Goal: Task Accomplishment & Management: Complete application form

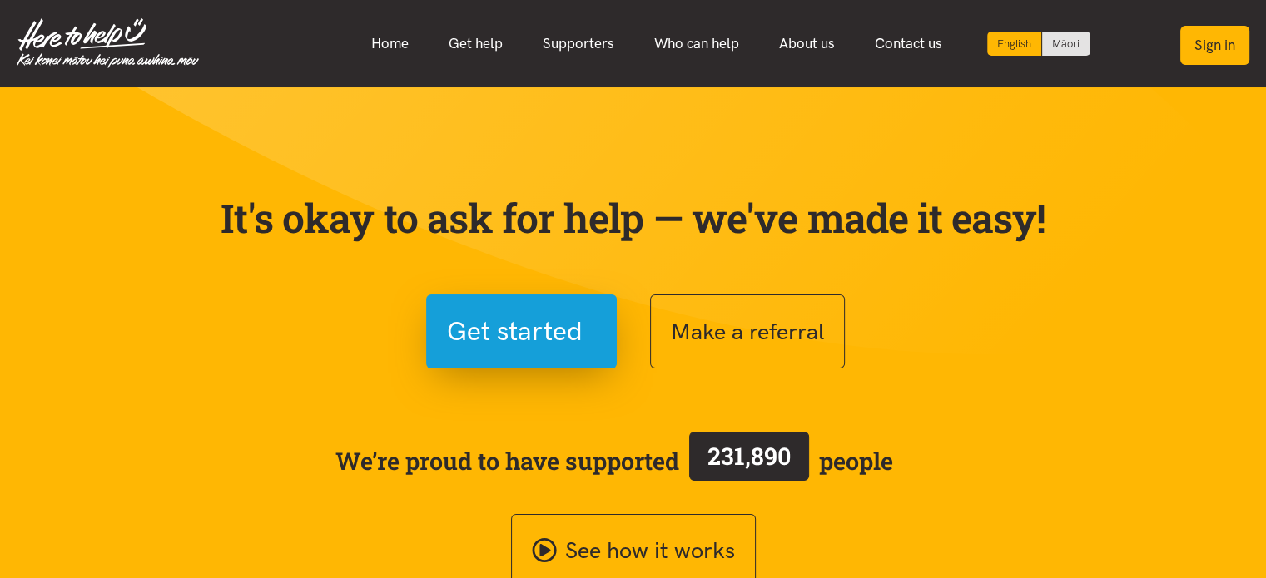
click at [1219, 45] on button "Sign in" at bounding box center [1214, 45] width 69 height 39
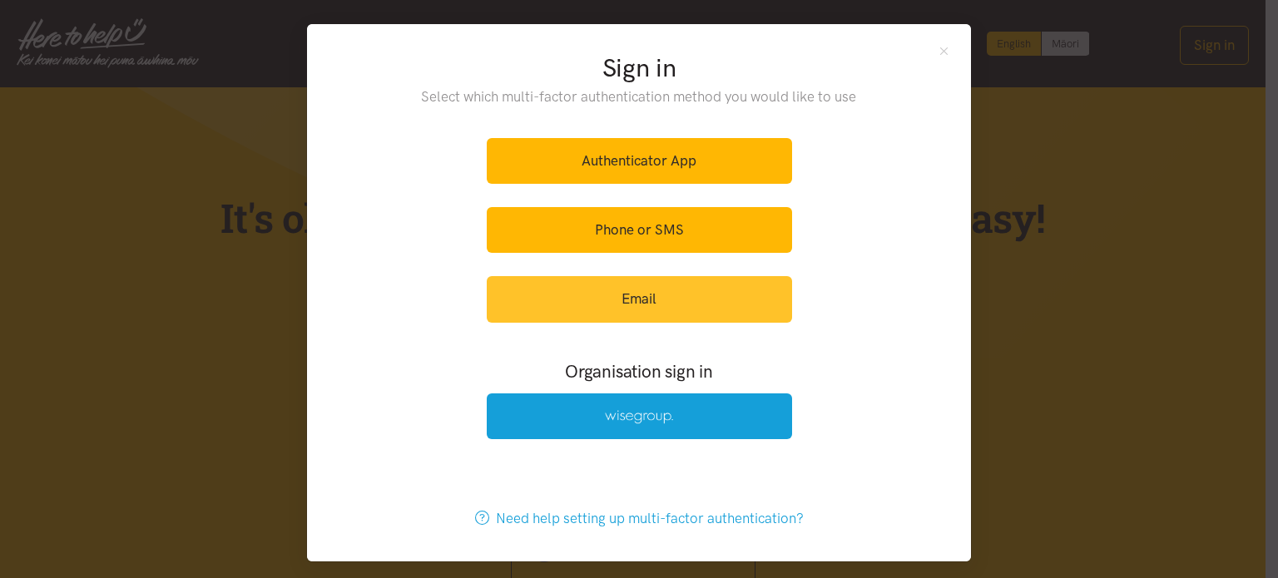
drag, startPoint x: 676, startPoint y: 292, endPoint x: 701, endPoint y: 196, distance: 99.5
click at [676, 292] on link "Email" at bounding box center [639, 299] width 305 height 46
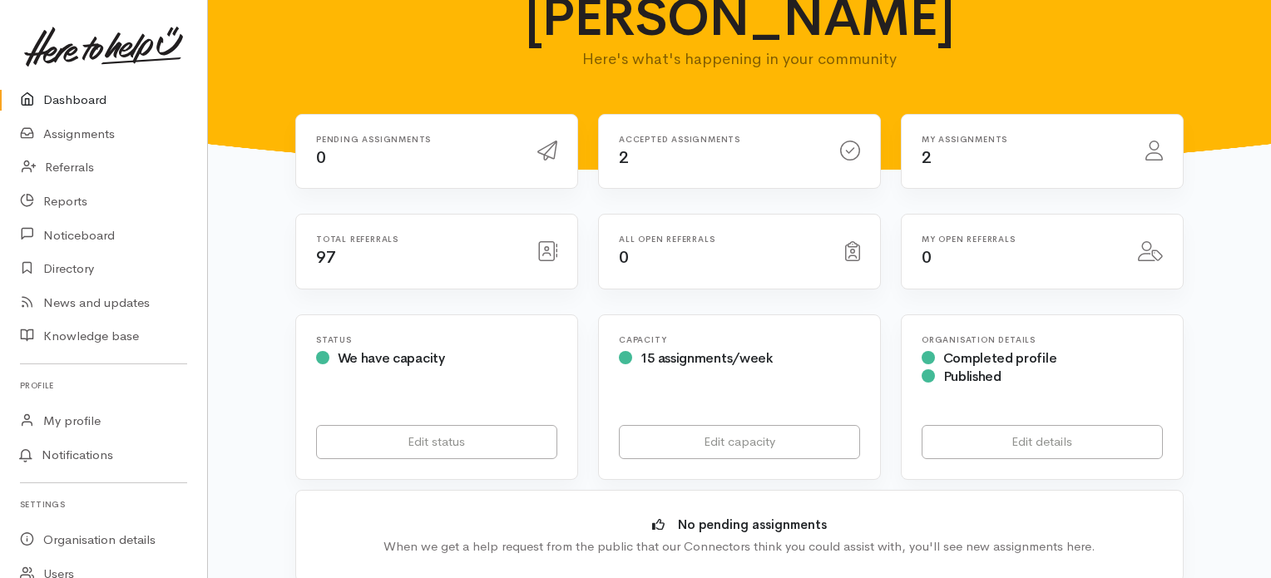
scroll to position [83, 0]
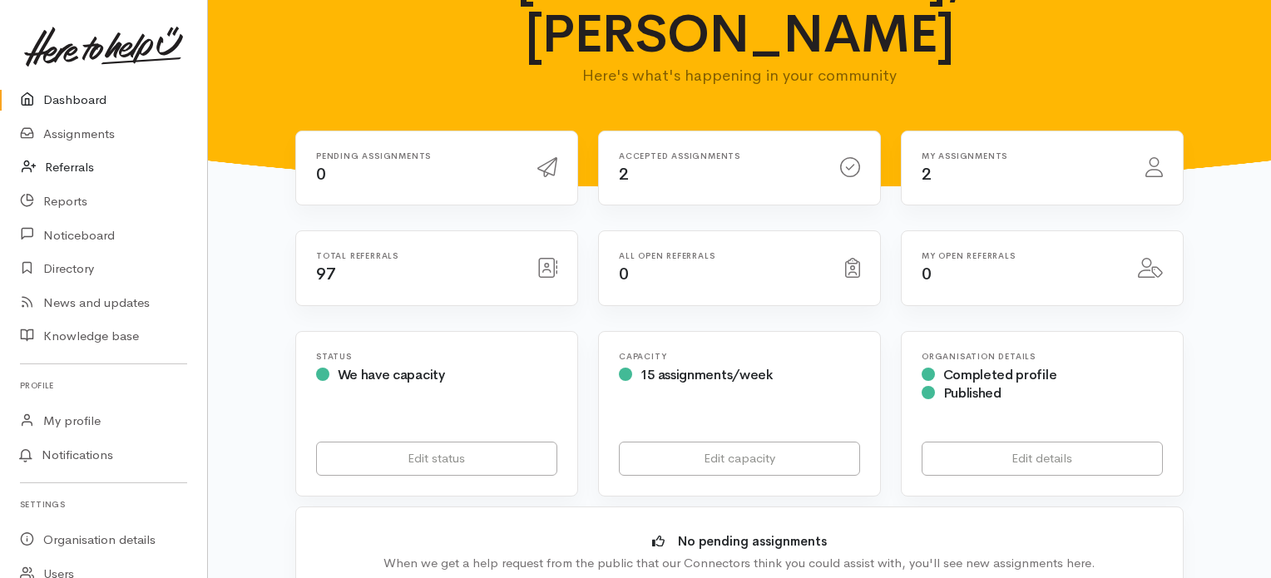
click at [63, 169] on link "Referrals" at bounding box center [103, 168] width 207 height 34
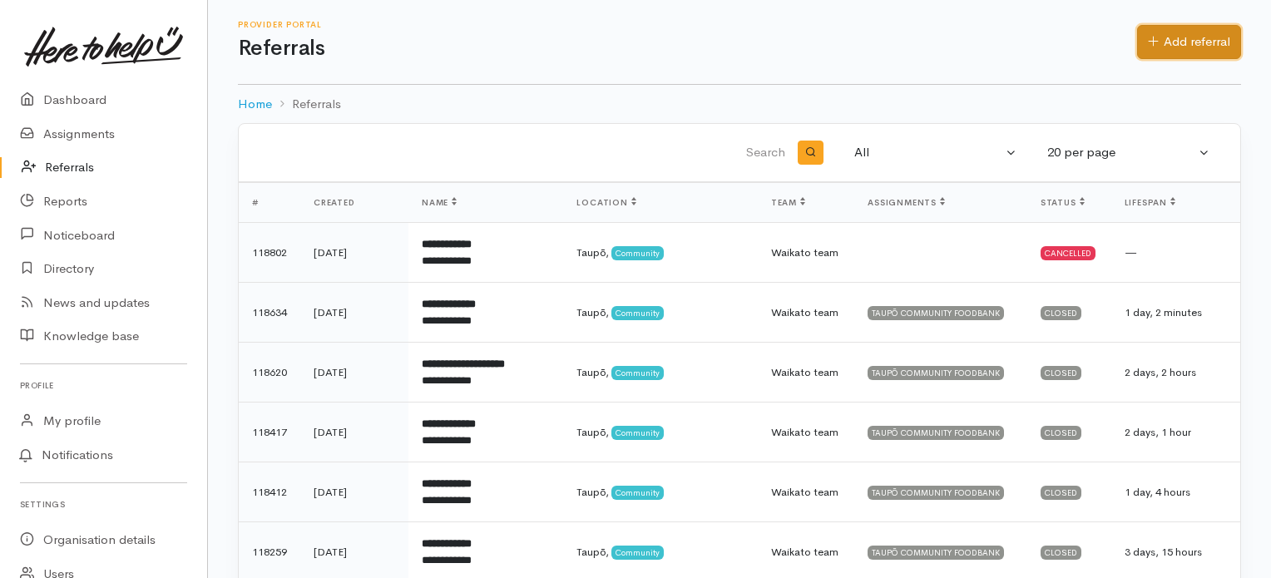
click at [1196, 42] on link "Add referral" at bounding box center [1189, 42] width 104 height 34
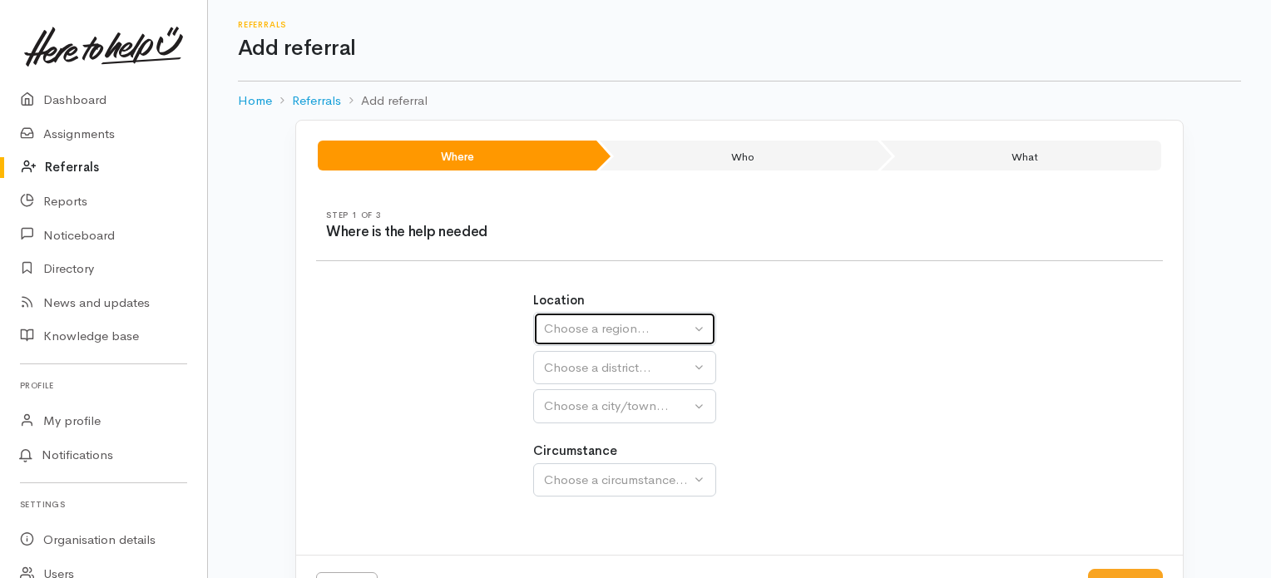
click at [632, 329] on div "Choose a region..." at bounding box center [617, 329] width 146 height 19
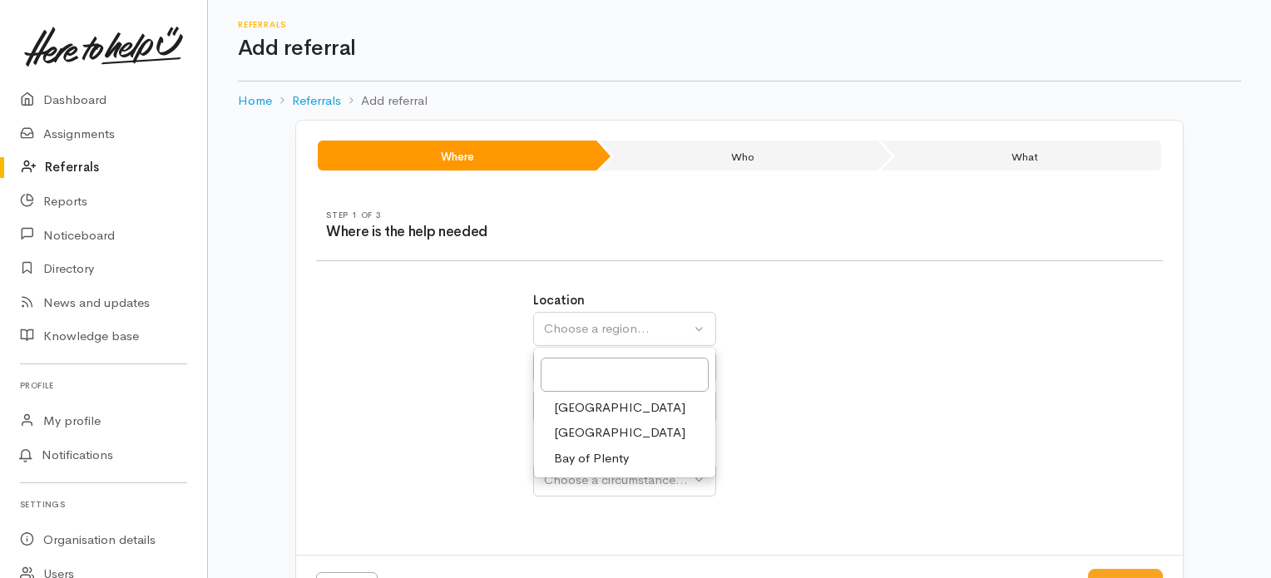
click at [584, 429] on span "Waikato" at bounding box center [619, 433] width 131 height 19
select select "3"
select select
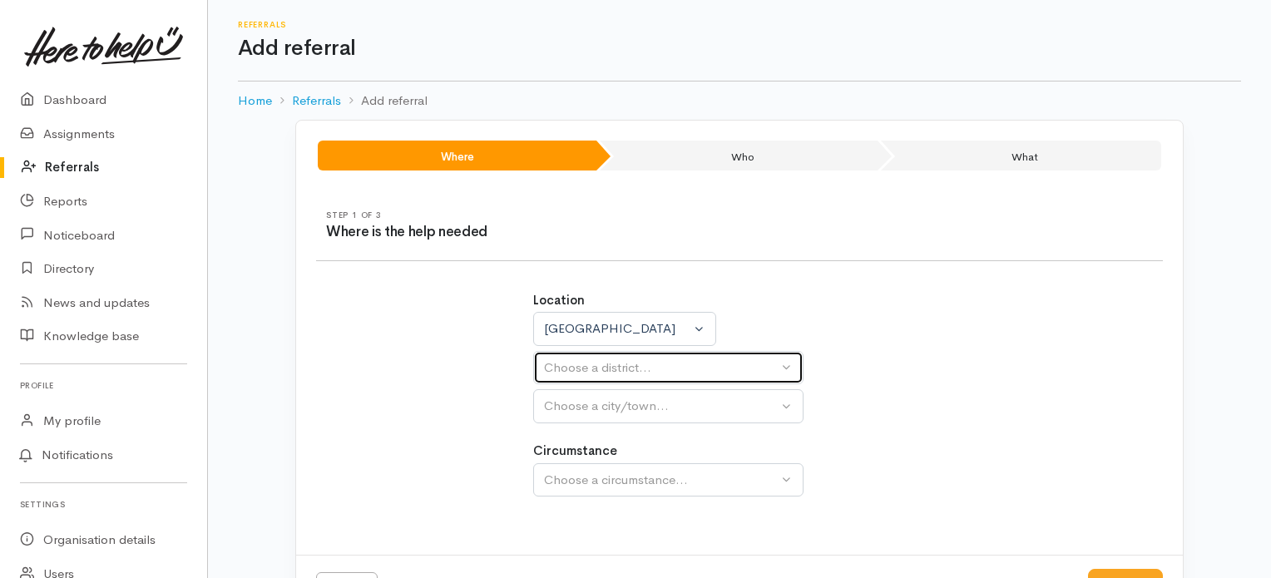
click at [615, 377] on button "Choose a district..." at bounding box center [668, 368] width 270 height 34
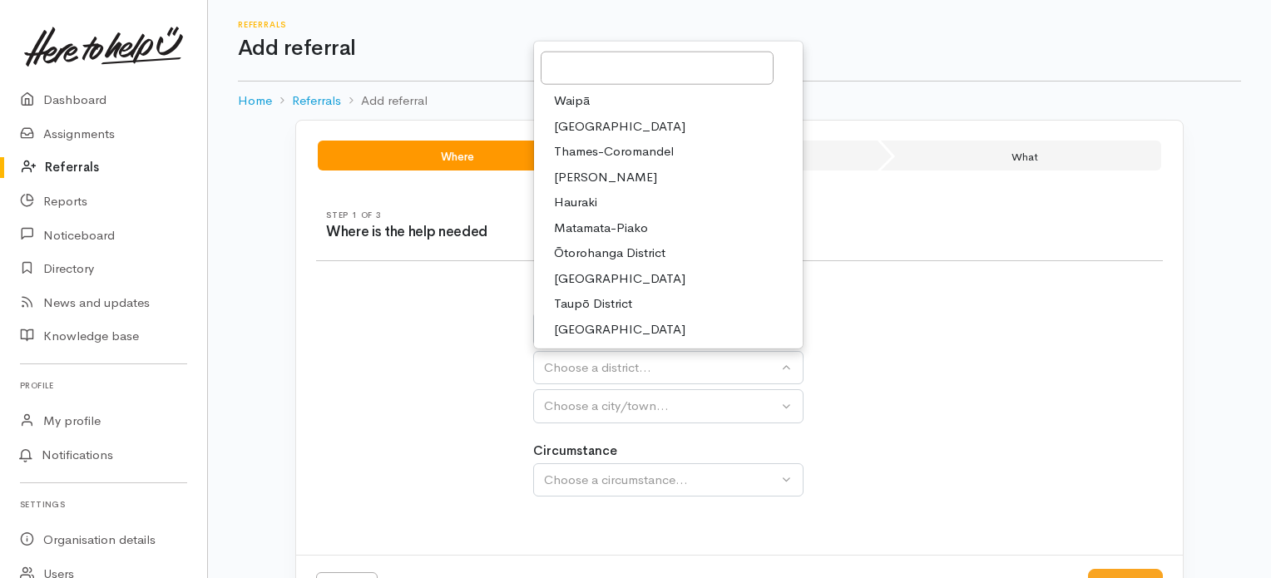
click at [576, 119] on span "Waikato District" at bounding box center [619, 126] width 131 height 19
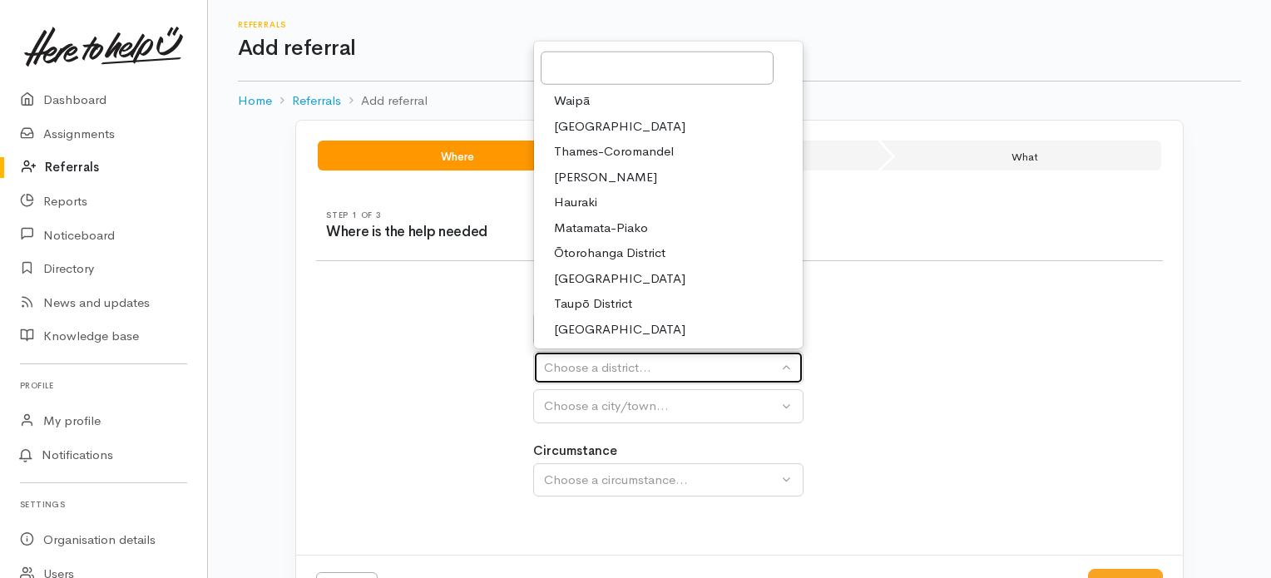
select select "2"
select select
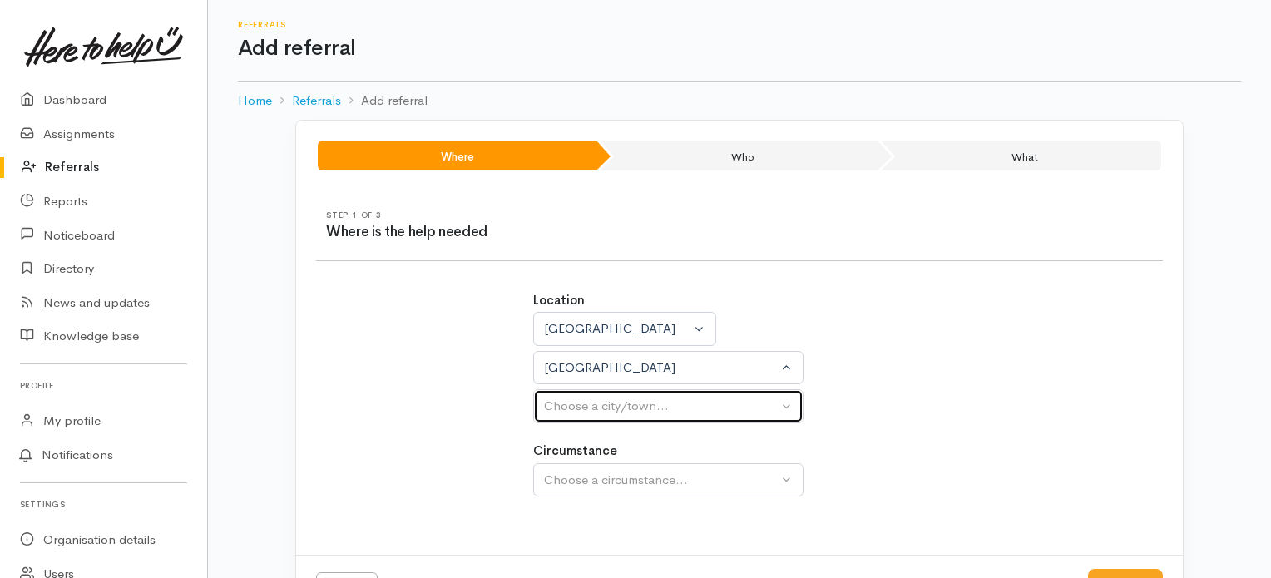
click at [602, 403] on div "Choose a city/town..." at bounding box center [661, 406] width 234 height 19
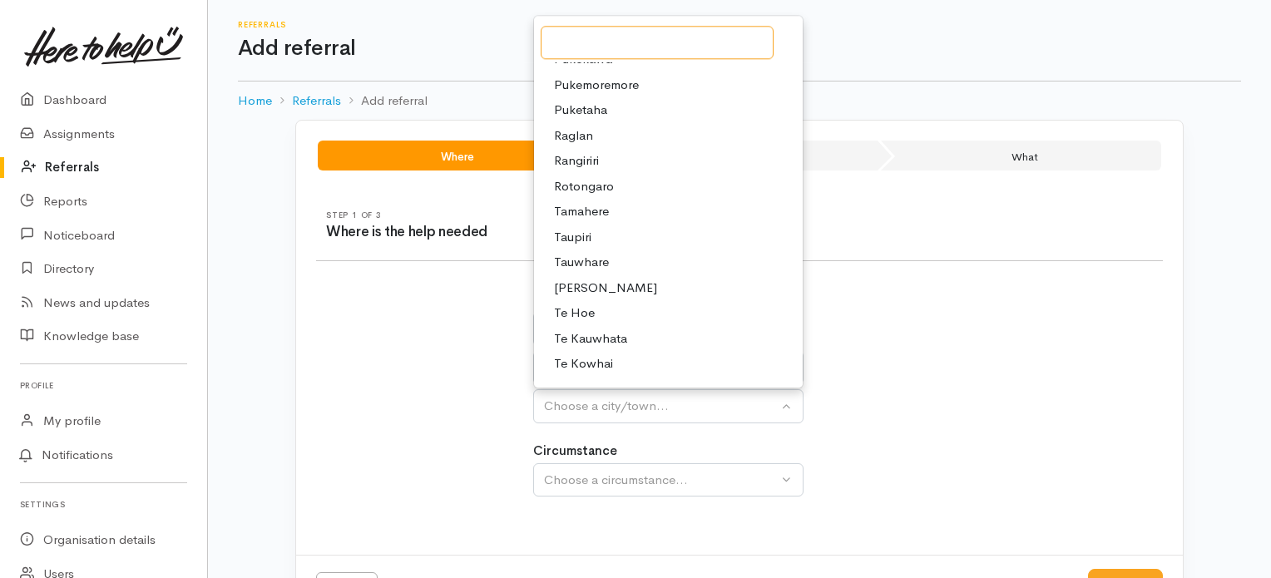
scroll to position [499, 0]
click at [937, 370] on div "Location Auckland Waikato Bay of Plenty Waikato Auckland Waikato Bay of Plenty …" at bounding box center [739, 403] width 867 height 264
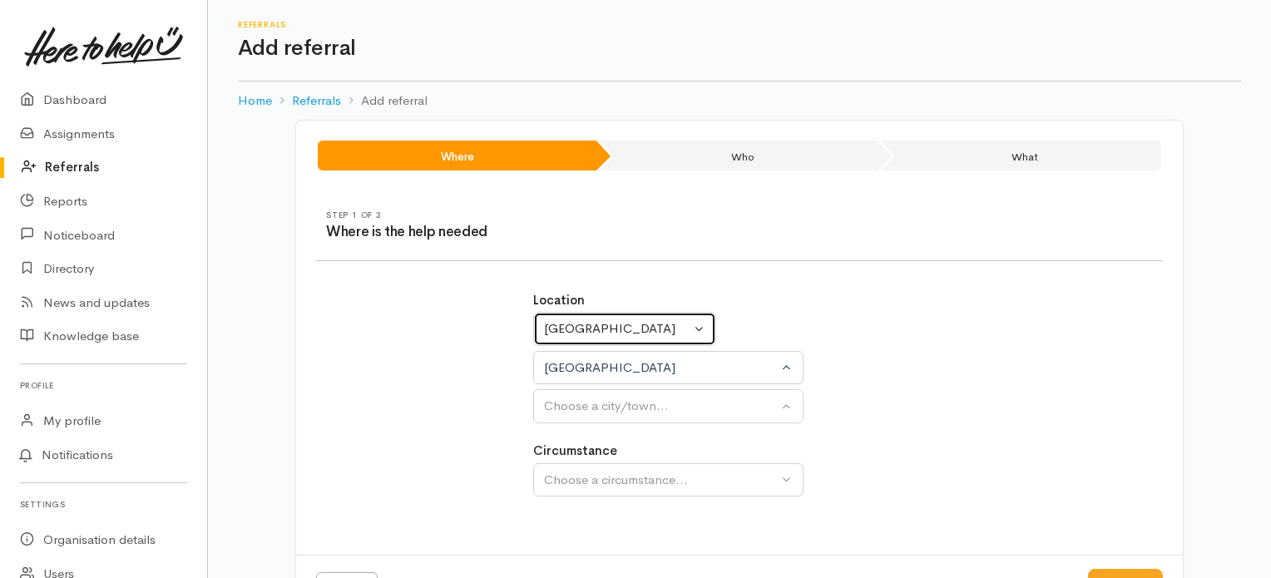
click at [663, 334] on div "Waikato" at bounding box center [617, 329] width 146 height 19
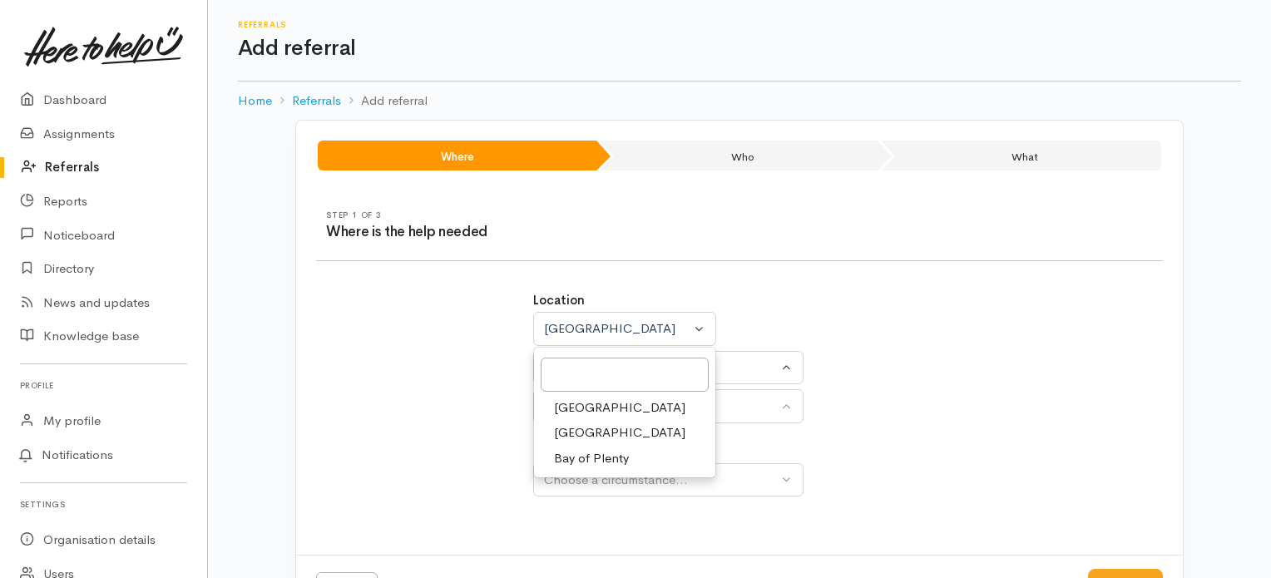
click at [602, 433] on link "Waikato" at bounding box center [624, 433] width 181 height 26
select select "3"
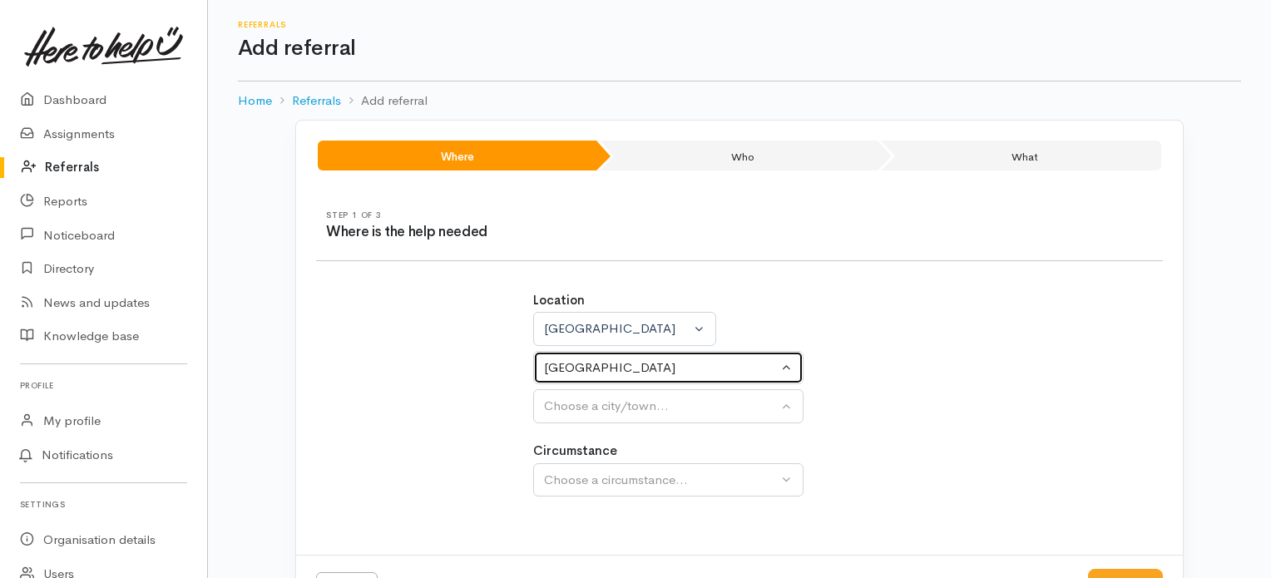
click at [642, 369] on div "Waikato District" at bounding box center [661, 368] width 234 height 19
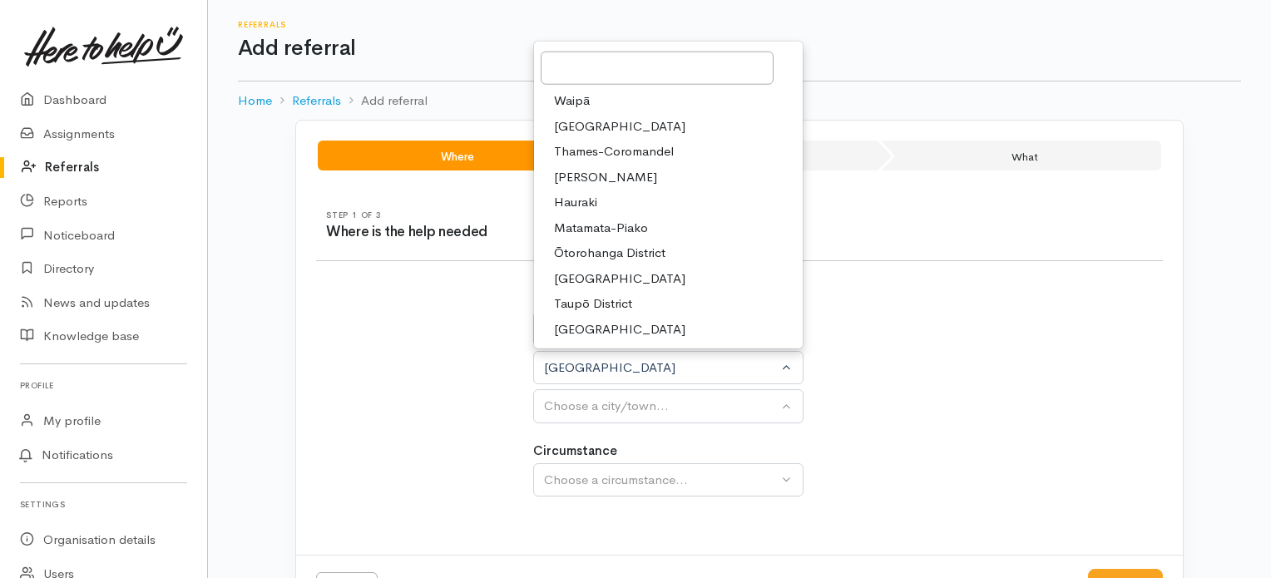
drag, startPoint x: 629, startPoint y: 302, endPoint x: 629, endPoint y: 319, distance: 16.6
click at [629, 301] on span "Taupō District" at bounding box center [593, 304] width 78 height 19
select select "14"
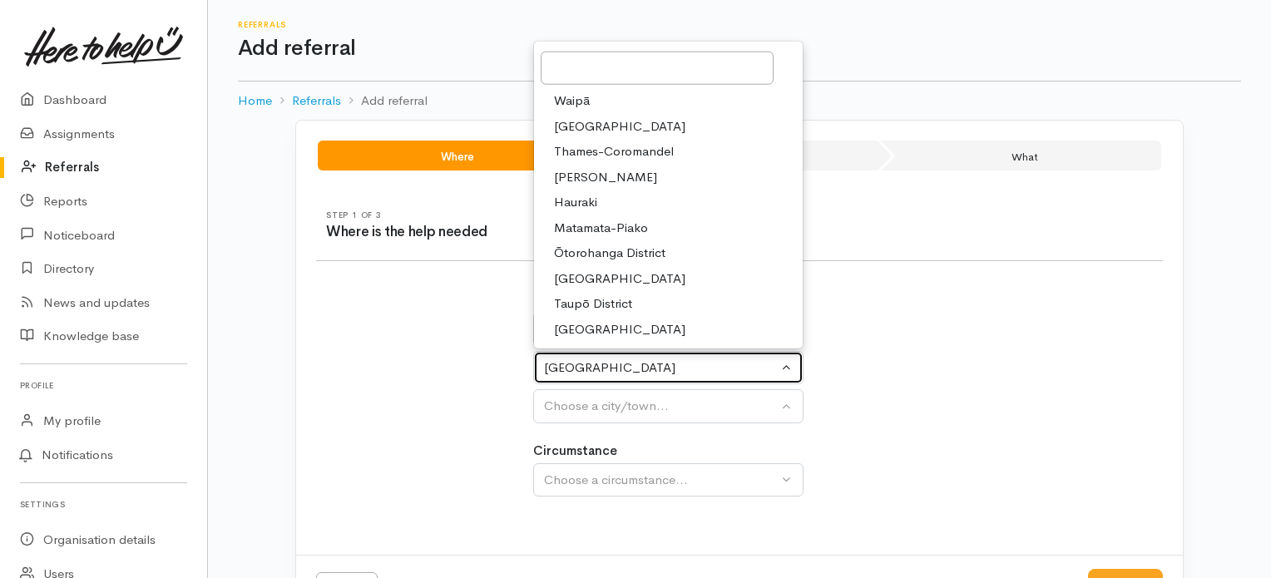
select select
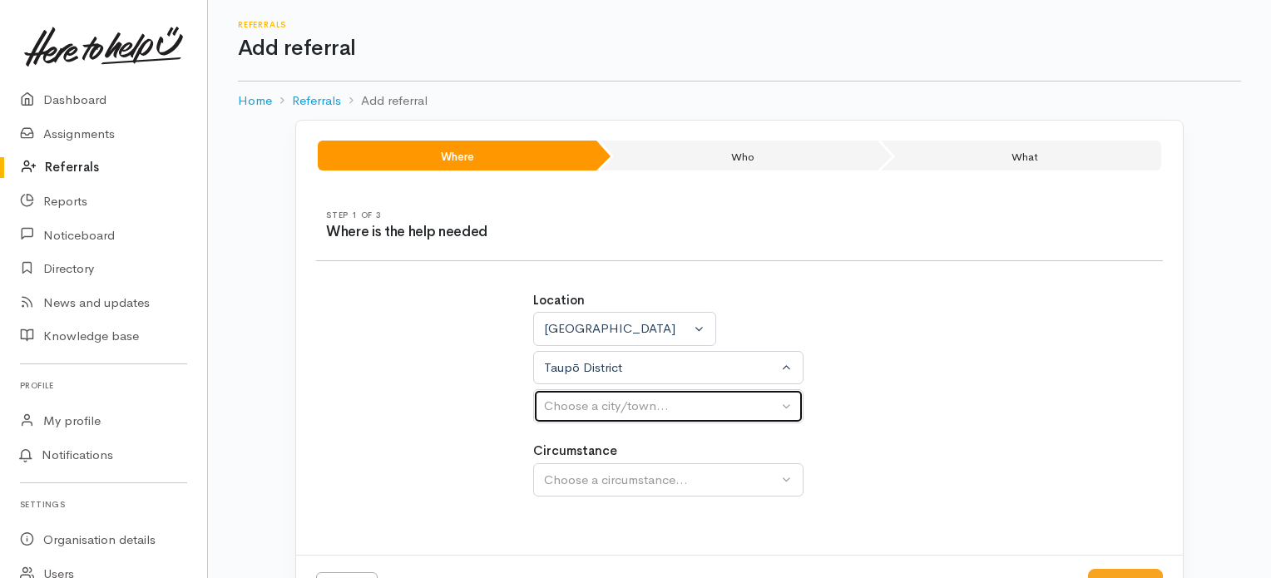
click at [629, 404] on div "Choose a city/town..." at bounding box center [661, 406] width 234 height 19
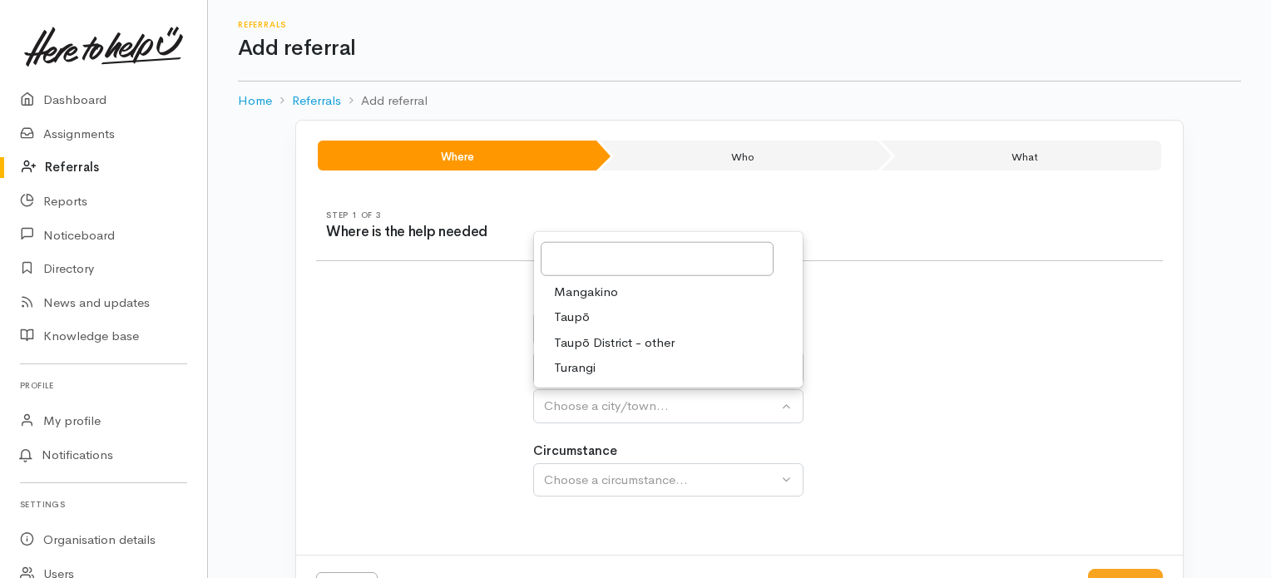
click at [583, 314] on span "Taupō" at bounding box center [572, 317] width 36 height 19
select select "183"
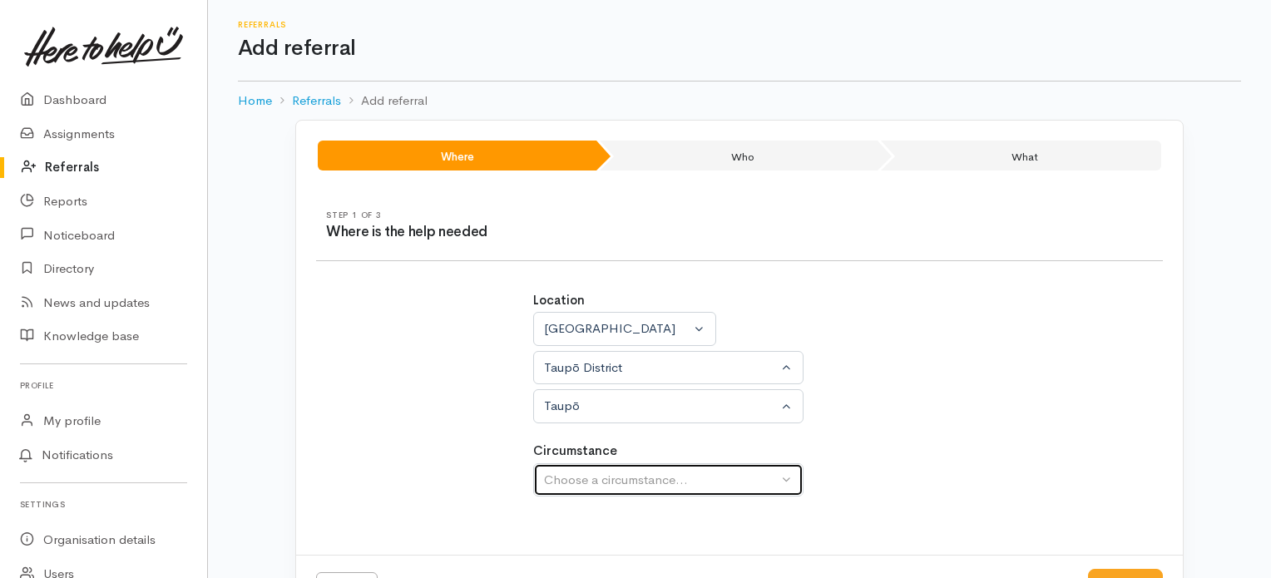
click at [623, 481] on div "Choose a circumstance..." at bounding box center [661, 480] width 234 height 19
click at [607, 564] on span "Community" at bounding box center [585, 558] width 63 height 19
select select "2"
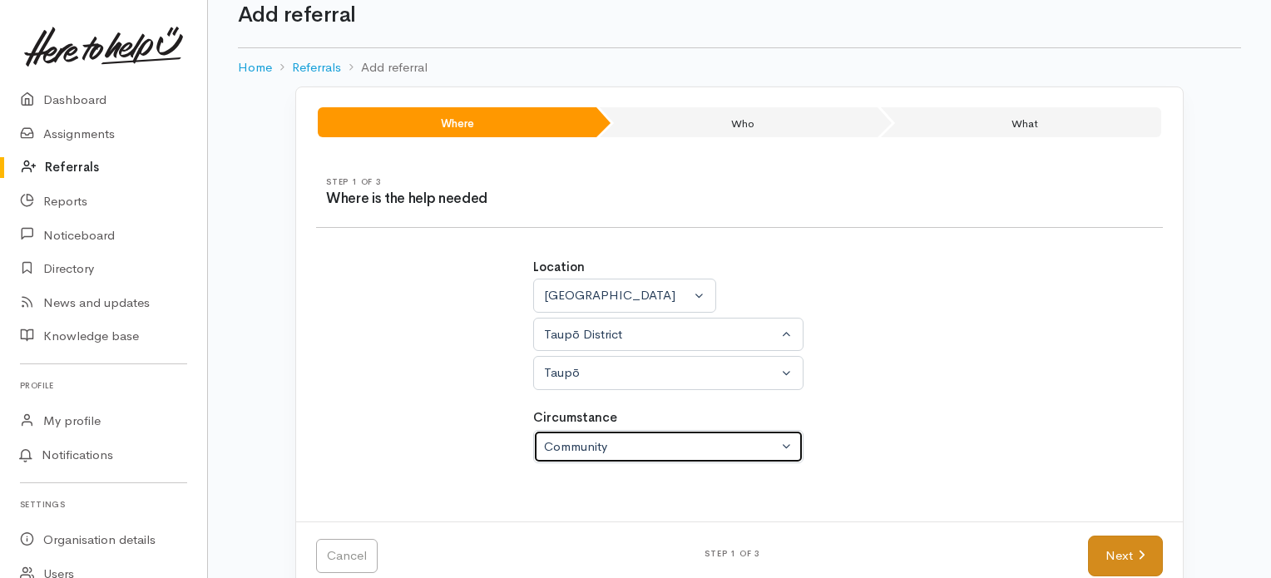
scroll to position [63, 0]
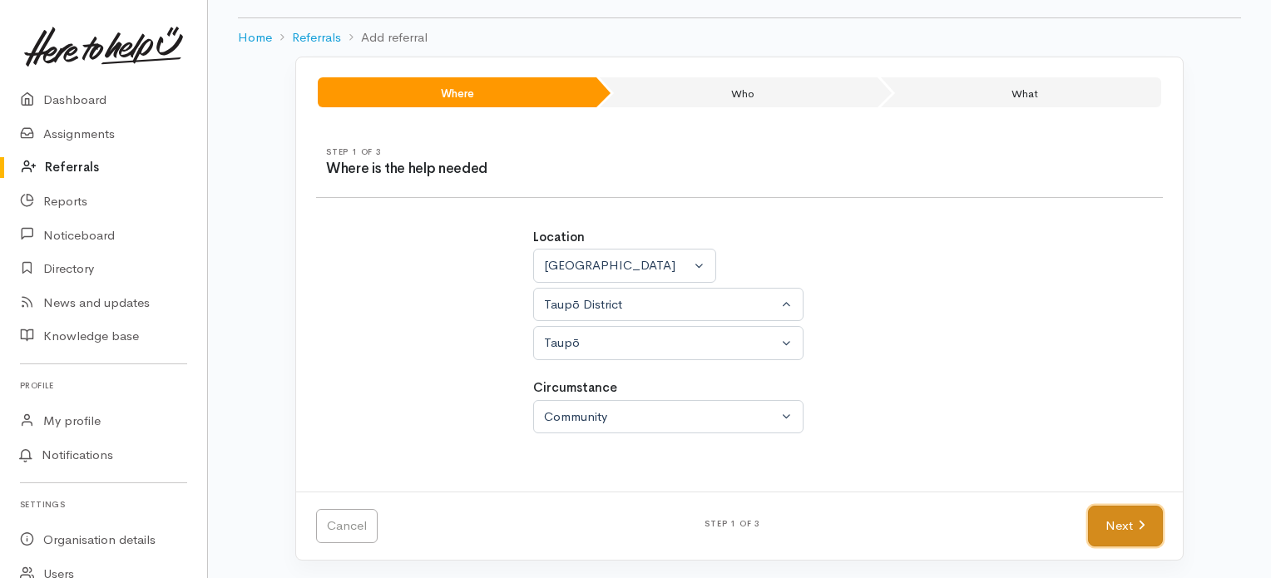
click at [1113, 509] on link "Next" at bounding box center [1125, 526] width 75 height 41
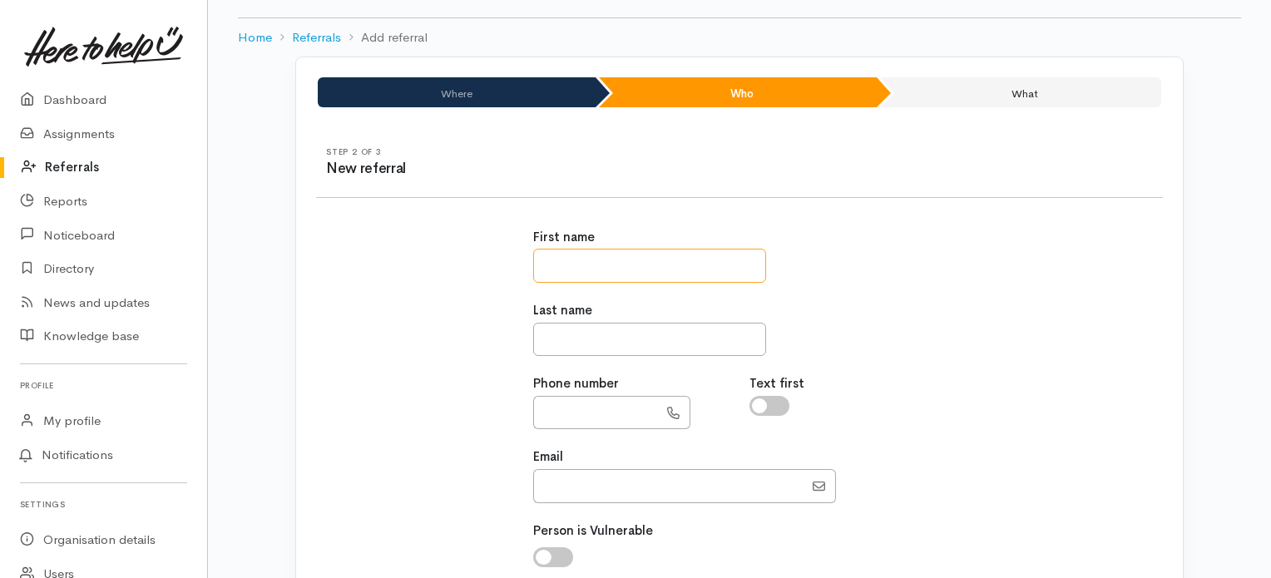
click at [569, 256] on input "text" at bounding box center [649, 266] width 233 height 34
type input "******"
type input "*********"
click at [607, 410] on input "text" at bounding box center [595, 413] width 125 height 34
type input "**********"
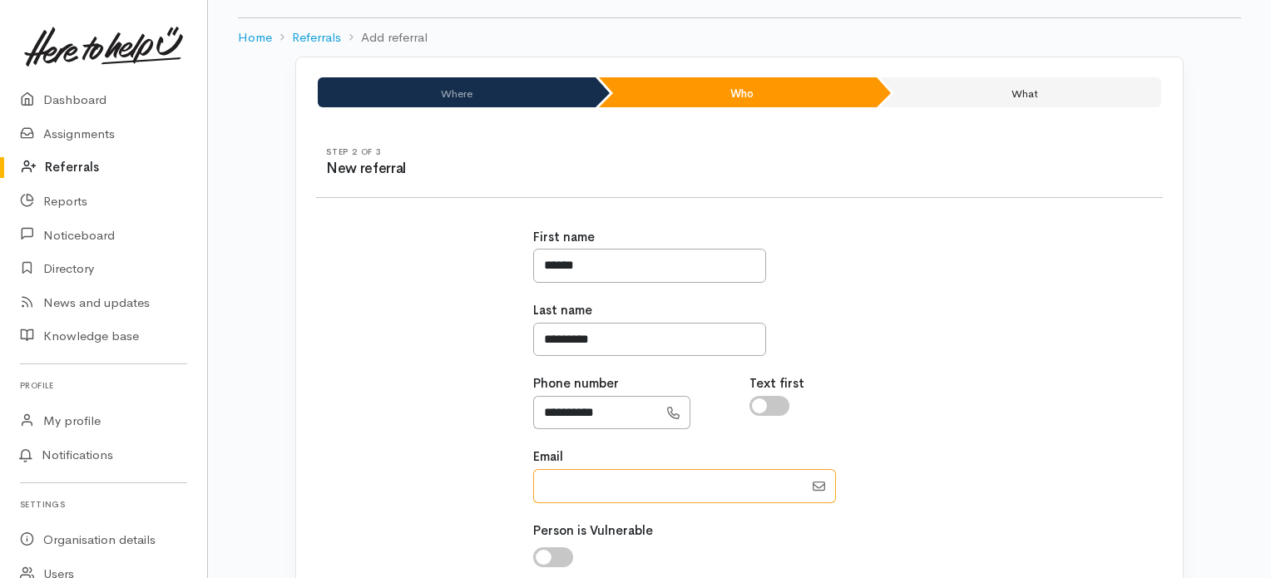
click at [667, 493] on input "Email" at bounding box center [668, 486] width 270 height 34
type input "scn.herewini@gmail.com"
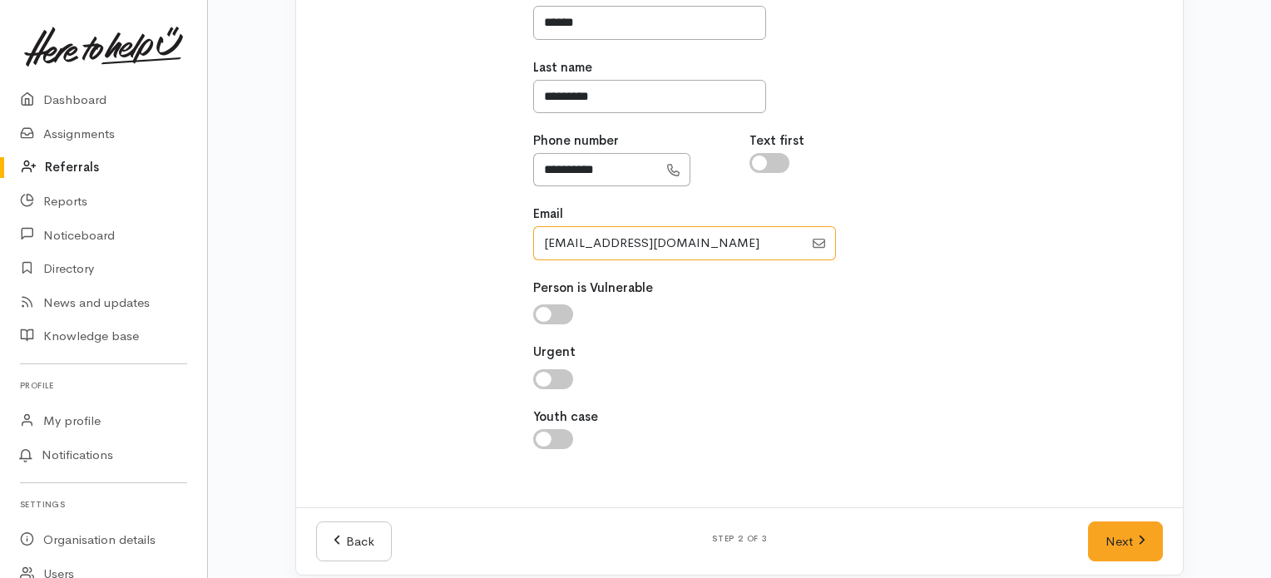
scroll to position [313, 0]
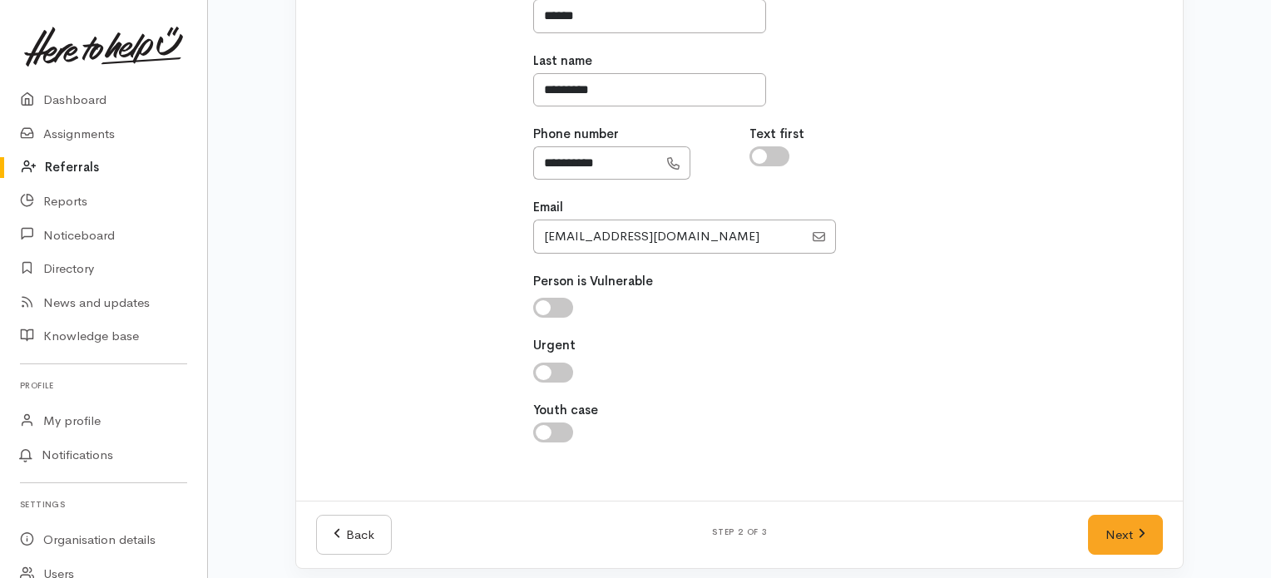
click at [553, 305] on input "checkbox" at bounding box center [553, 308] width 40 height 20
checkbox input "true"
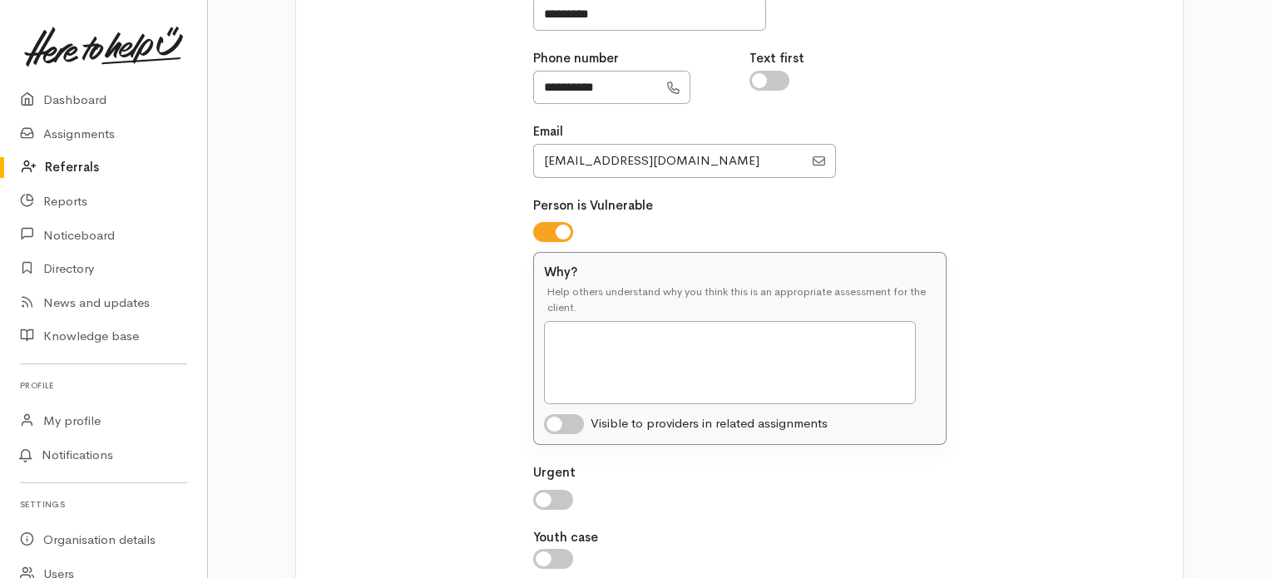
scroll to position [479, 0]
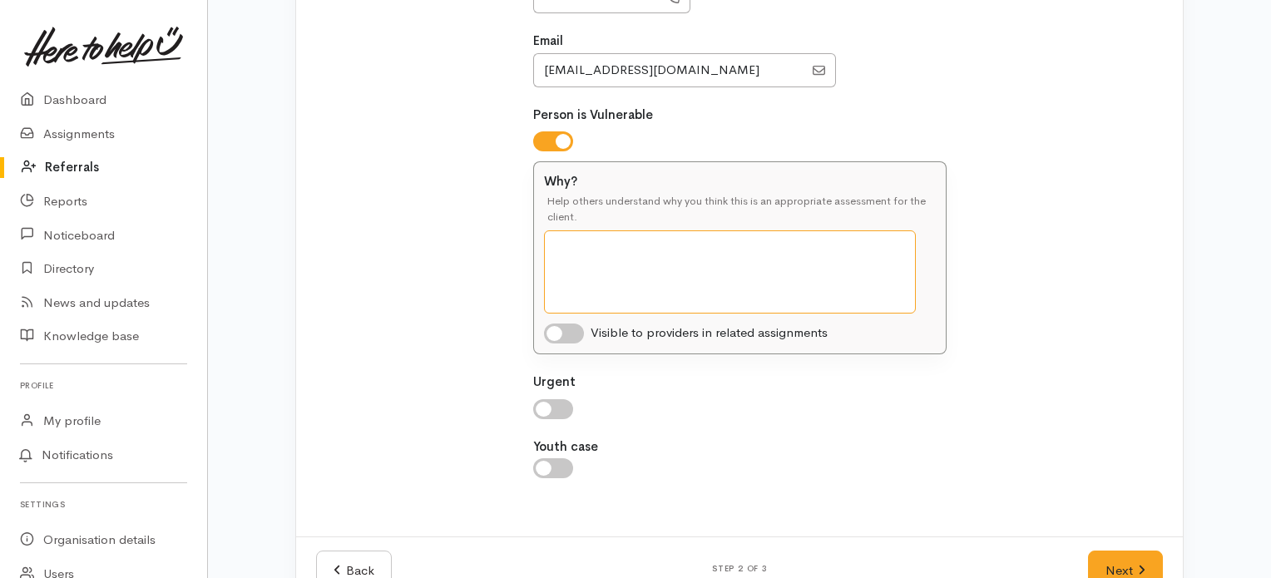
click at [620, 264] on textarea "Why?" at bounding box center [730, 271] width 372 height 83
type textarea "Mental Health issues - on meds today, doing well."
click at [543, 405] on input "checkbox" at bounding box center [553, 409] width 40 height 20
checkbox input "true"
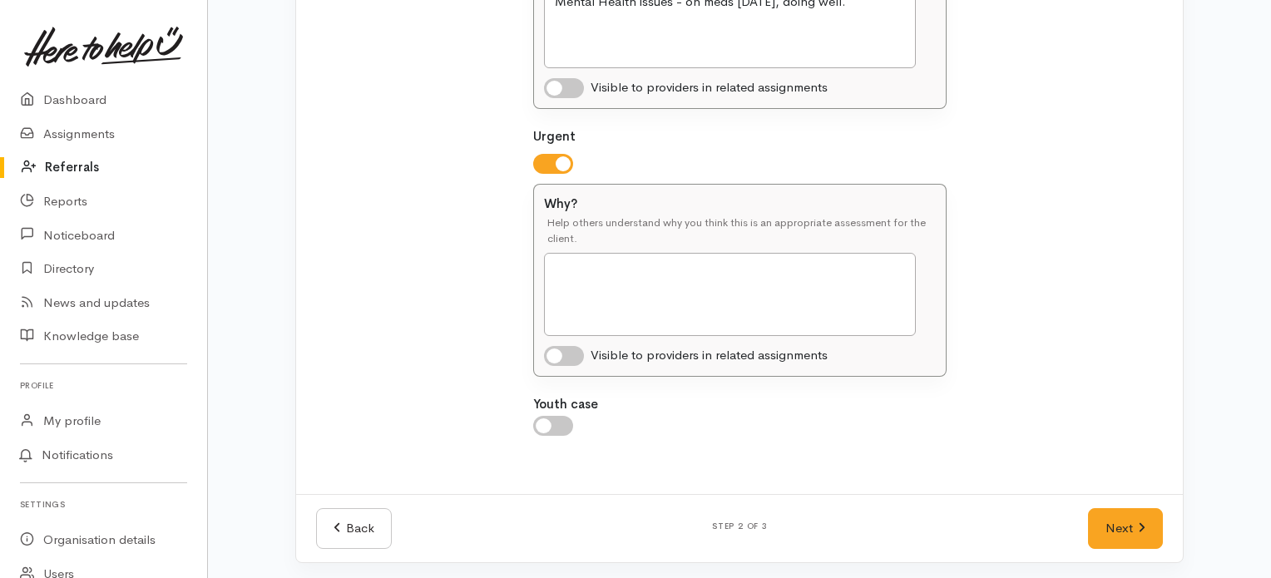
scroll to position [726, 0]
click at [698, 302] on textarea "Why?" at bounding box center [730, 292] width 372 height 83
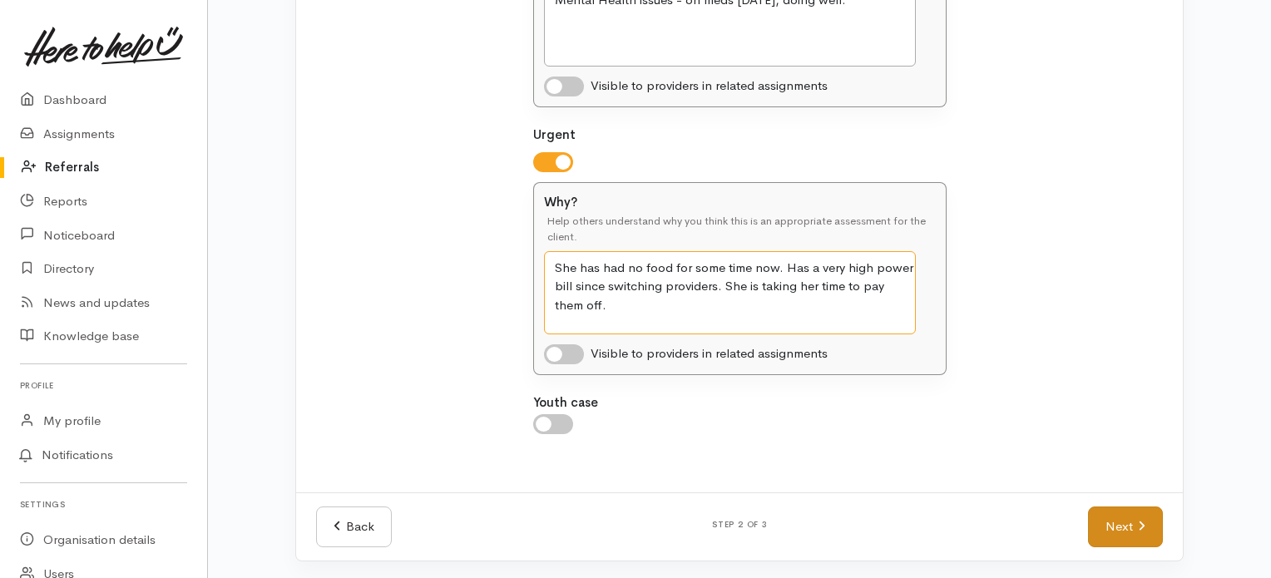
type textarea "She has had no food for some time now. Has a very high power bill since switchi…"
click at [1112, 535] on link "Next" at bounding box center [1125, 527] width 75 height 41
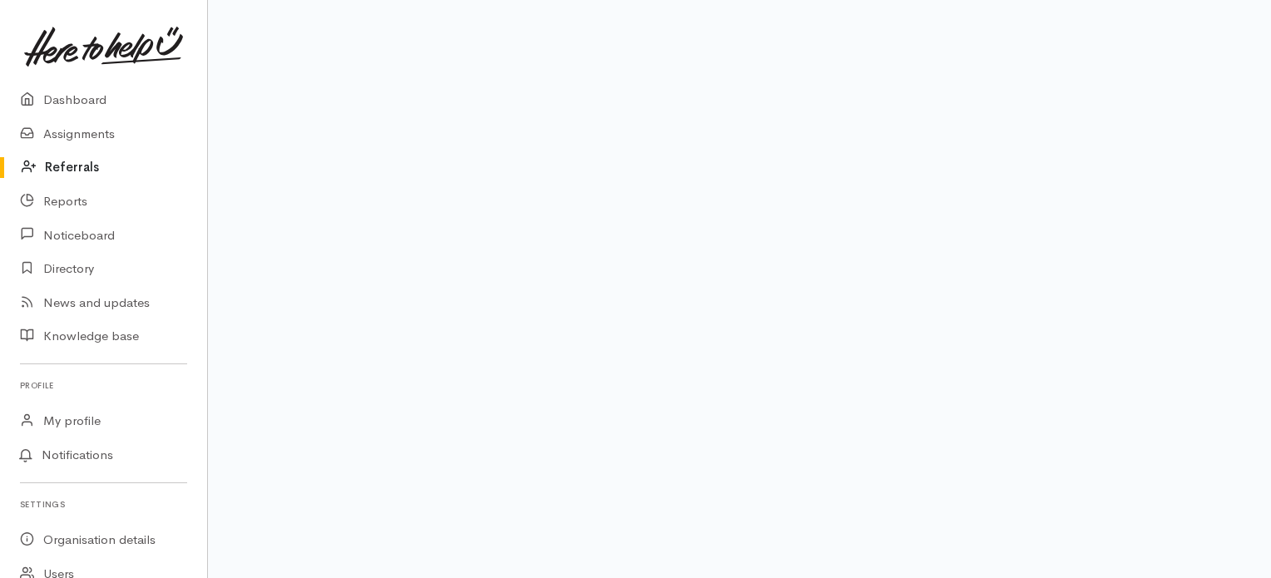
scroll to position [293, 0]
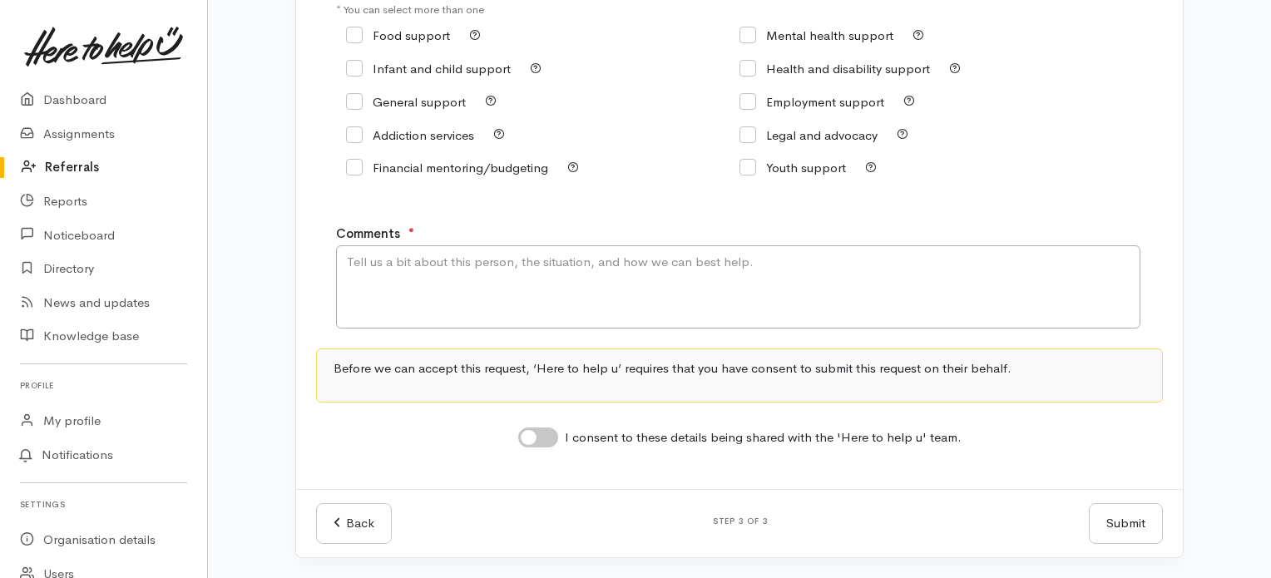
click at [356, 33] on input "Food support" at bounding box center [398, 35] width 104 height 12
checkbox input "true"
click at [374, 265] on textarea "Comments" at bounding box center [738, 286] width 805 height 83
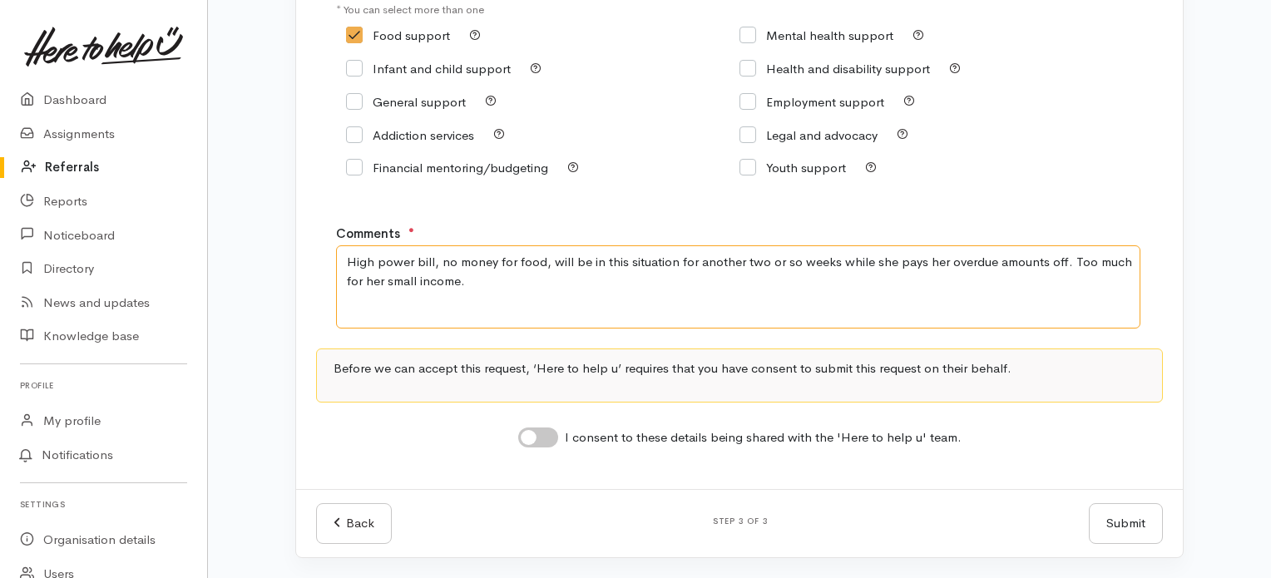
type textarea "High power bill, no money for food, will be in this situation for another two o…"
click at [540, 449] on div "I consent to these details being shared with the 'Here to help u' team." at bounding box center [740, 439] width 444 height 22
click at [542, 449] on div "I consent to these details being shared with the 'Here to help u' team." at bounding box center [740, 439] width 444 height 22
click at [543, 442] on input "I consent to these details being shared with the 'Here to help u' team." at bounding box center [538, 438] width 40 height 20
checkbox input "true"
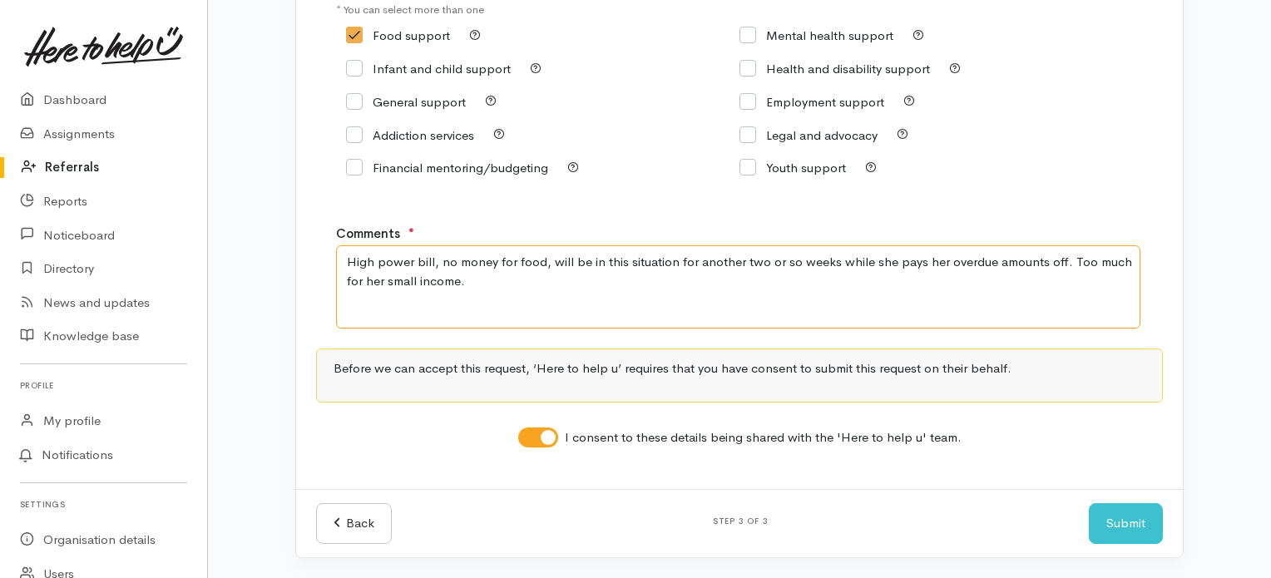
click at [502, 292] on textarea "High power bill, no money for food, will be in this situation for another two o…" at bounding box center [738, 286] width 805 height 83
type textarea "High power bill, no money for food, will be in this situation for another two o…"
click at [1146, 532] on button "Submit" at bounding box center [1126, 523] width 74 height 41
